Goal: Navigation & Orientation: Find specific page/section

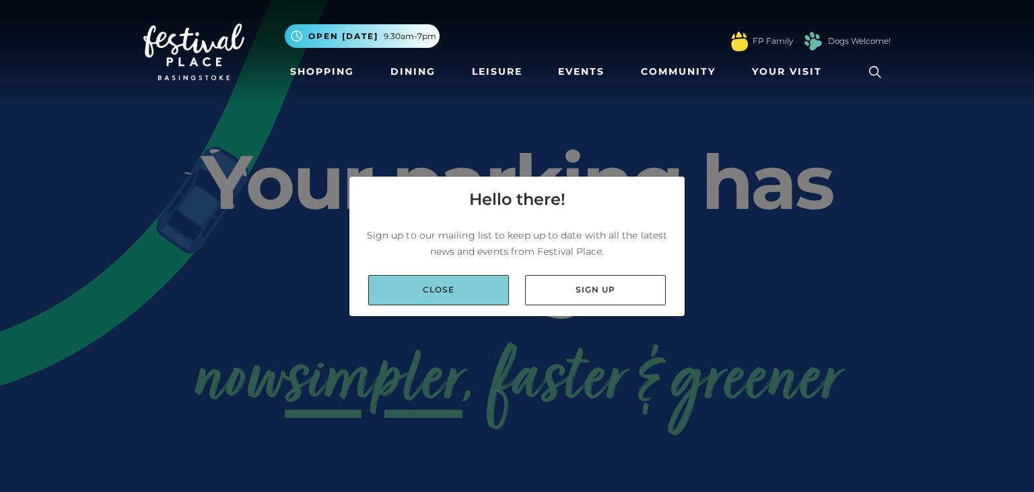
click at [471, 293] on link "Close" at bounding box center [438, 290] width 141 height 30
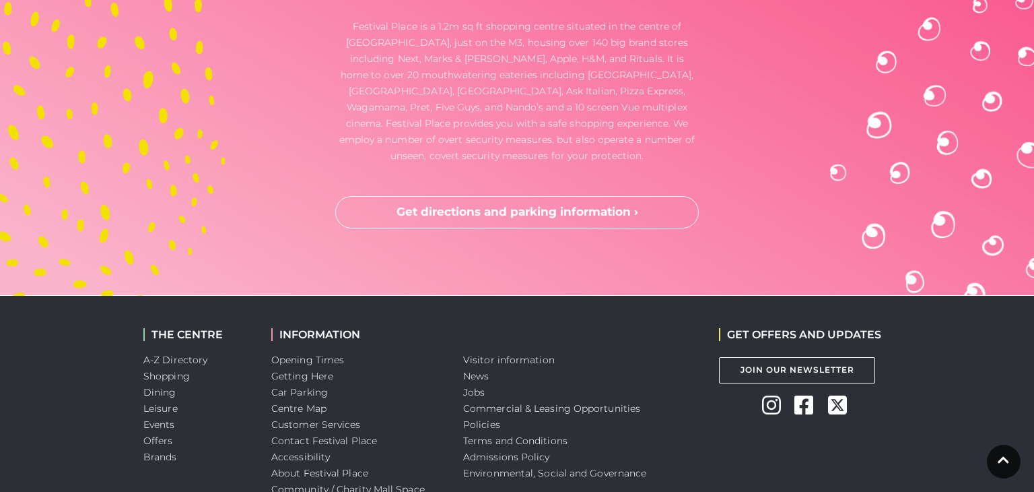
scroll to position [3671, 0]
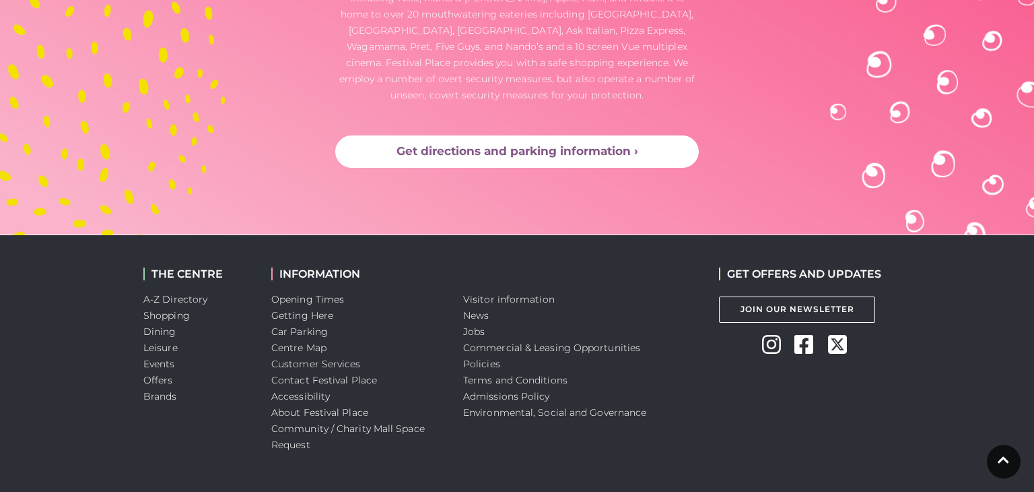
click at [556, 135] on link "Get directions and parking information ›" at bounding box center [517, 151] width 364 height 32
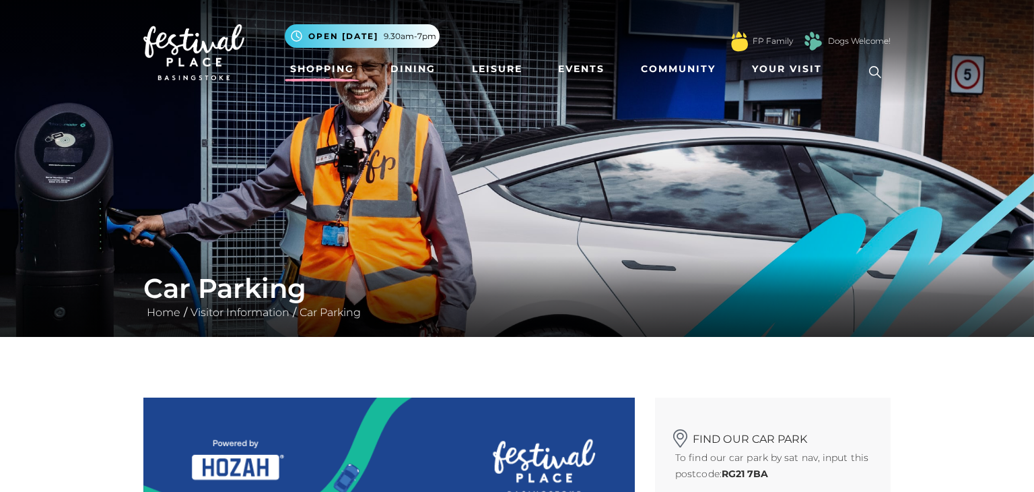
click at [310, 71] on link "Shopping" at bounding box center [322, 69] width 75 height 25
click at [312, 71] on link "Shopping" at bounding box center [322, 69] width 75 height 25
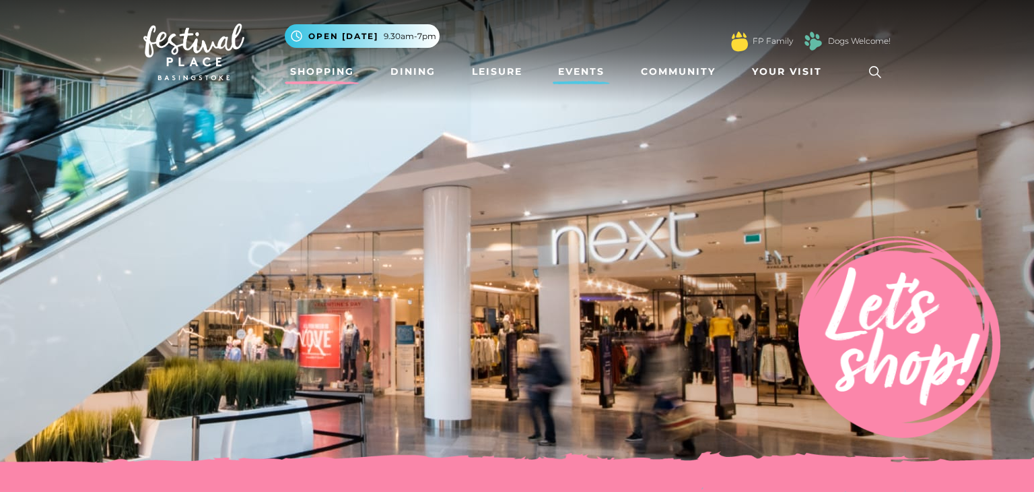
click at [584, 74] on link "Events" at bounding box center [581, 71] width 57 height 25
click at [582, 71] on link "Events" at bounding box center [581, 71] width 57 height 25
click at [496, 69] on link "Leisure" at bounding box center [497, 71] width 61 height 25
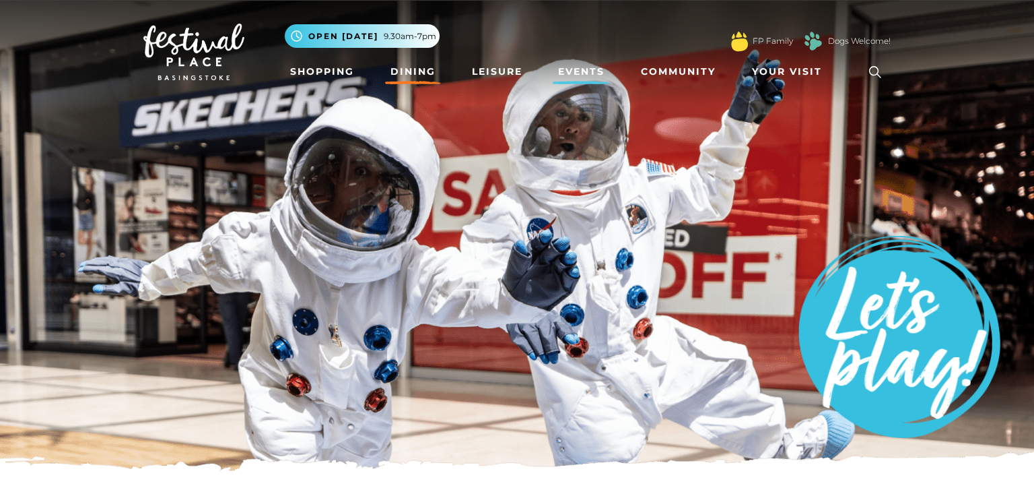
click at [425, 67] on link "Dining" at bounding box center [413, 71] width 56 height 25
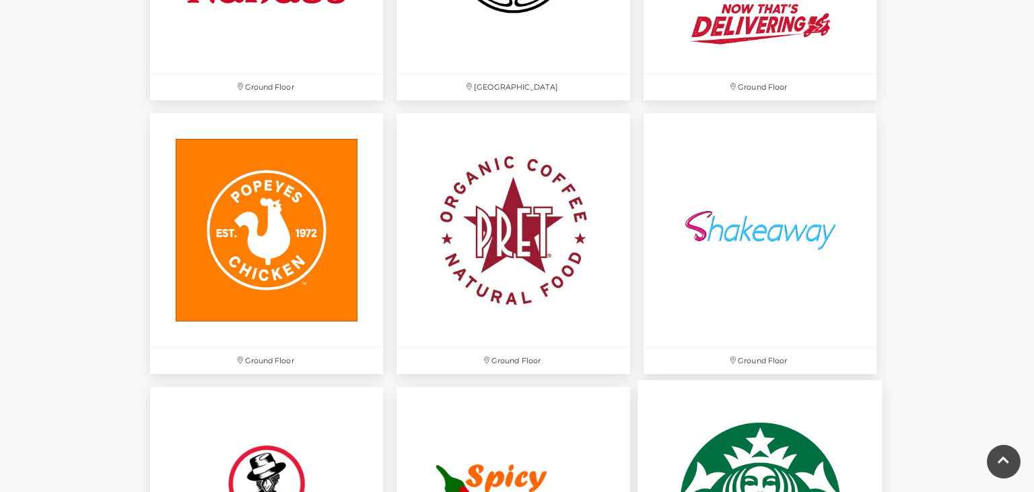
scroll to position [3779, 0]
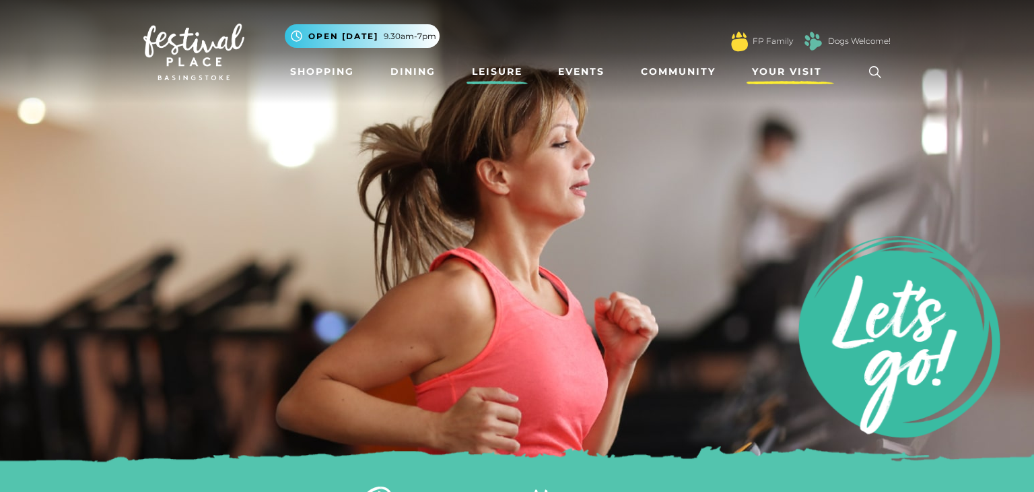
click at [803, 74] on span "Your Visit" at bounding box center [787, 72] width 70 height 14
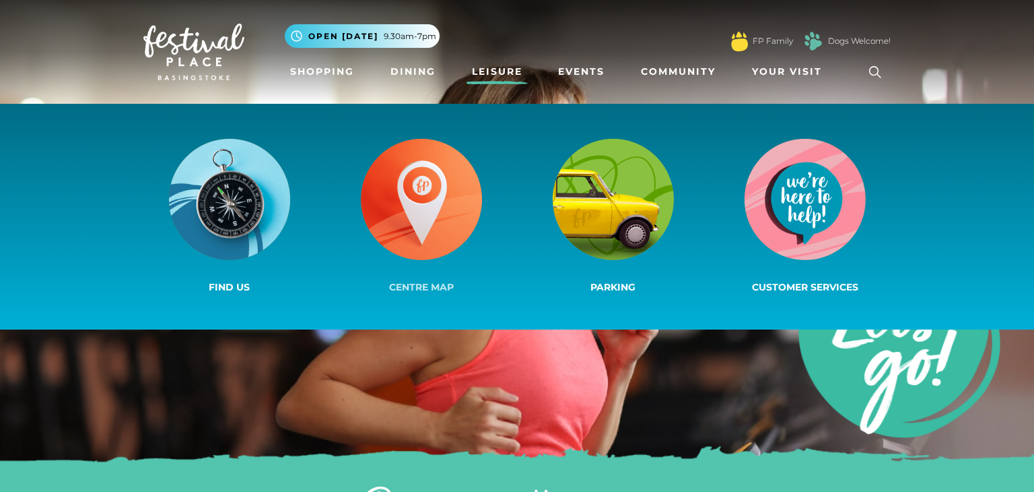
click at [438, 273] on link "Centre Map" at bounding box center [421, 216] width 192 height 161
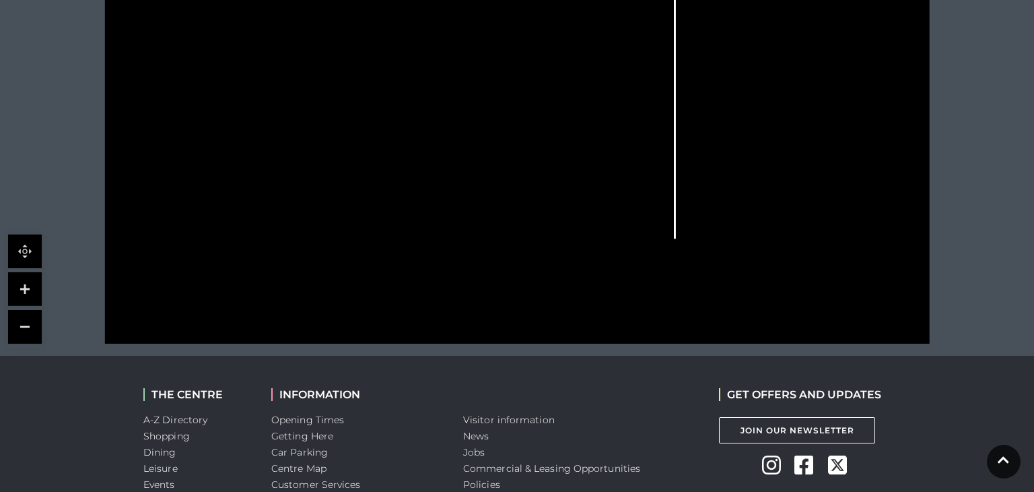
scroll to position [737, 0]
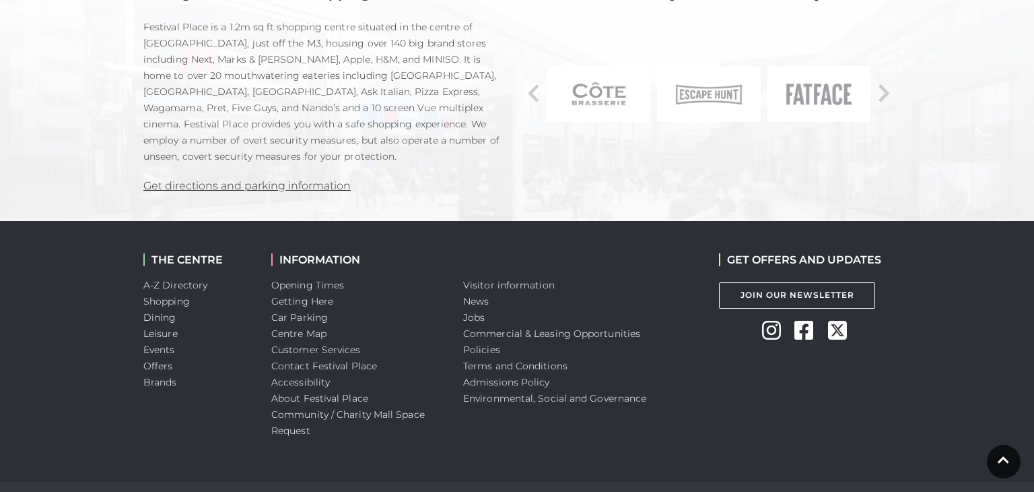
scroll to position [1017, 0]
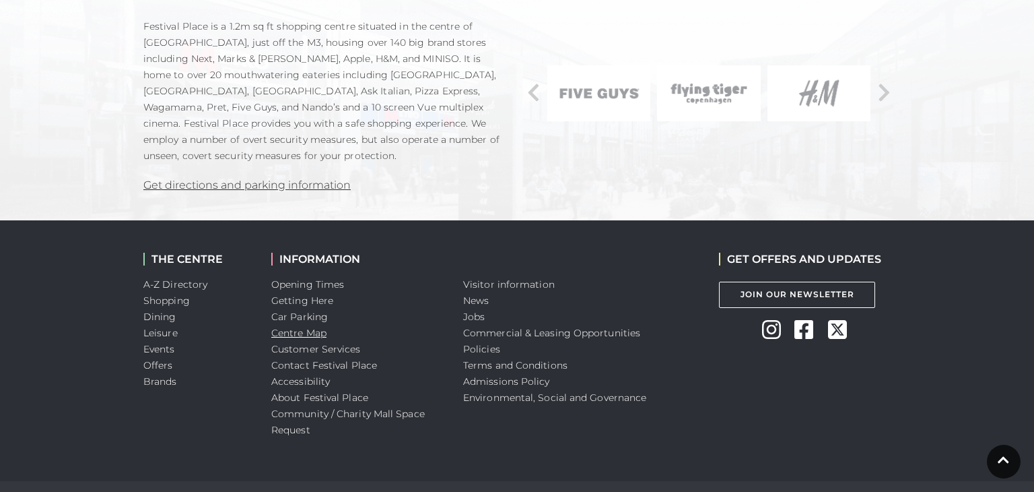
click at [319, 333] on link "Centre Map" at bounding box center [298, 333] width 55 height 12
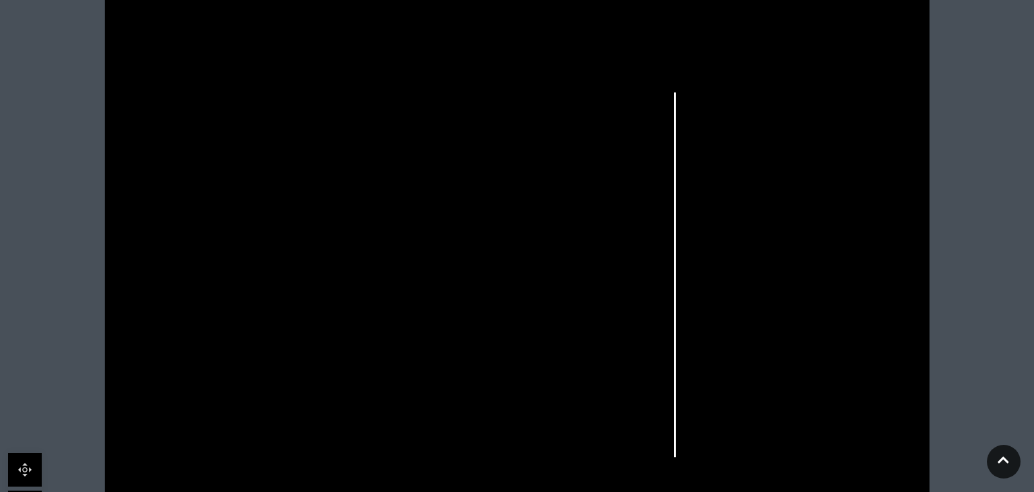
scroll to position [371, 0]
click at [25, 464] on link at bounding box center [25, 467] width 34 height 34
click at [26, 467] on link at bounding box center [25, 467] width 34 height 34
click at [1001, 467] on link at bounding box center [1004, 461] width 34 height 34
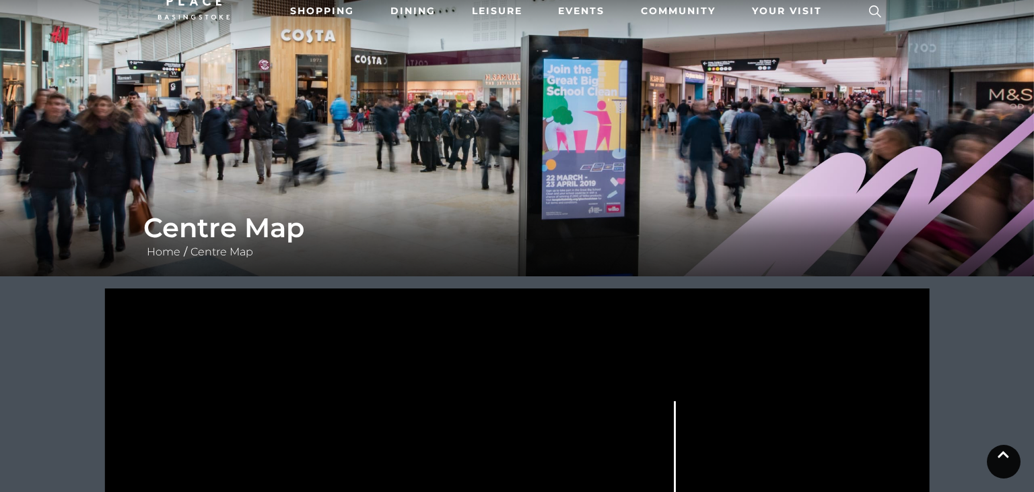
scroll to position [0, 0]
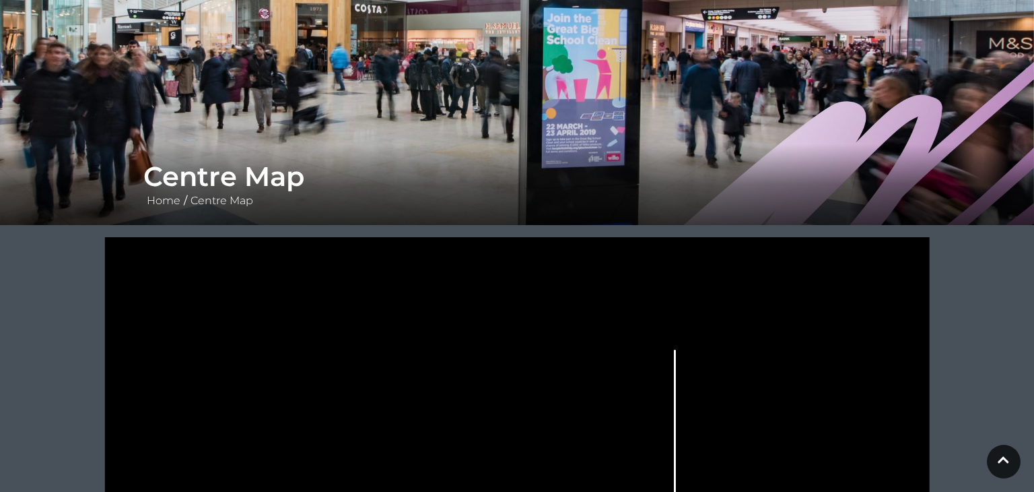
scroll to position [69, 0]
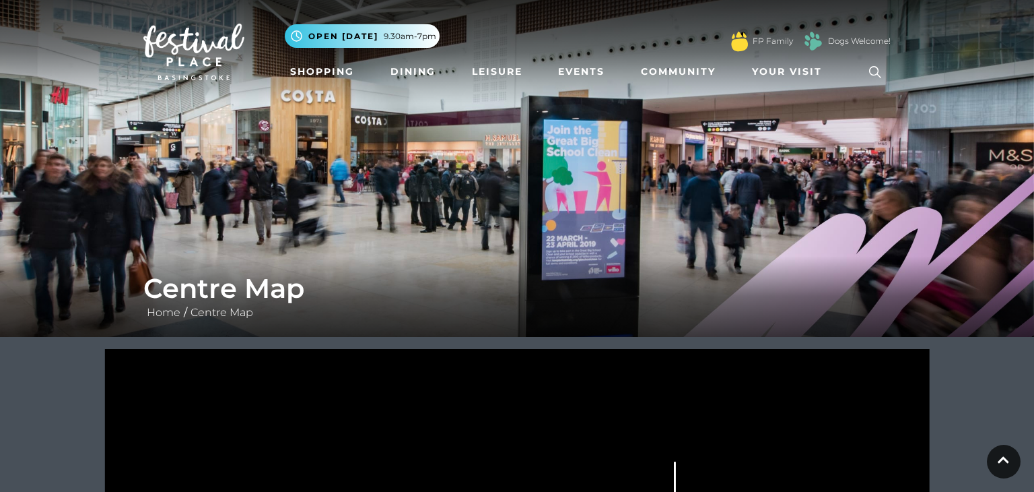
scroll to position [737, 0]
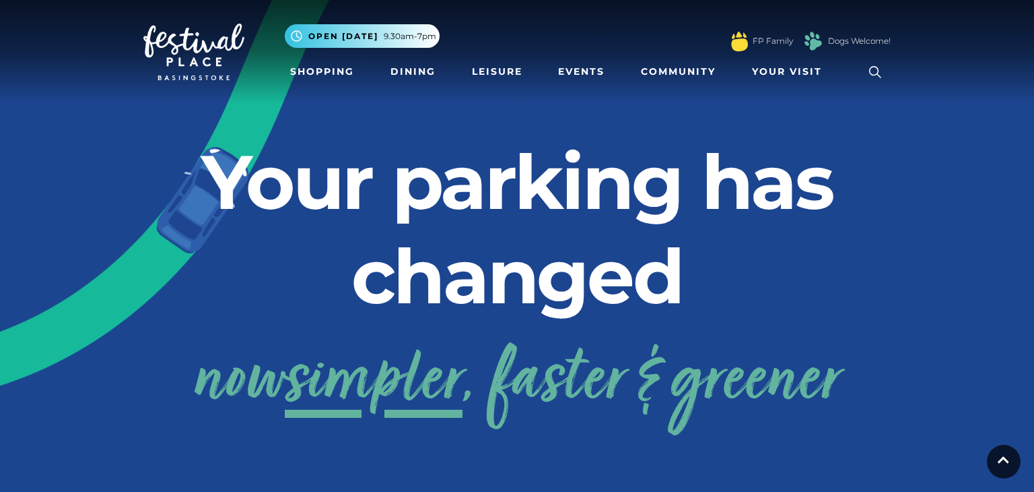
scroll to position [3671, 0]
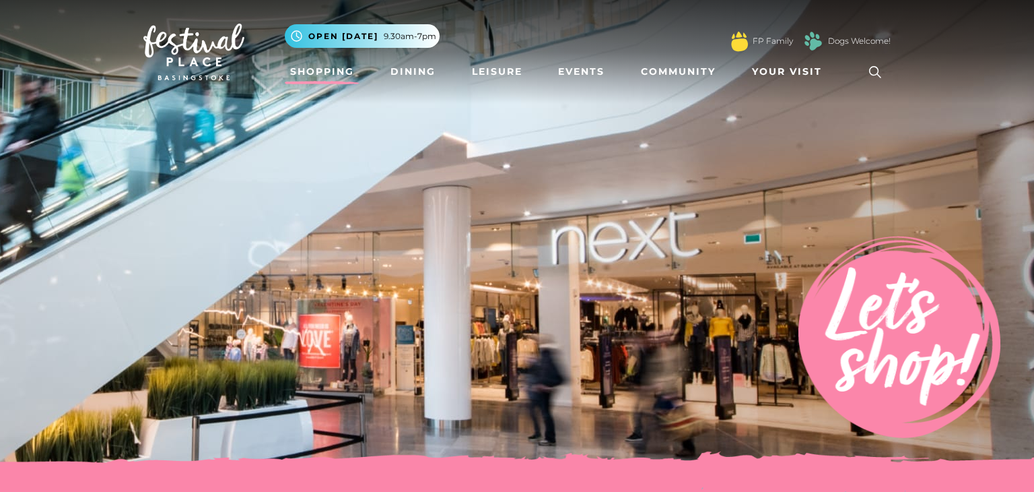
click at [948, 260] on img at bounding box center [900, 337] width 202 height 202
drag, startPoint x: 971, startPoint y: 270, endPoint x: 415, endPoint y: 345, distance: 561.2
click at [912, 307] on img at bounding box center [900, 337] width 202 height 202
click at [135, 255] on img at bounding box center [517, 235] width 1034 height 471
